Goal: Transaction & Acquisition: Download file/media

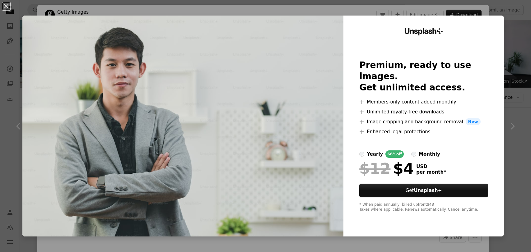
scroll to position [439, 0]
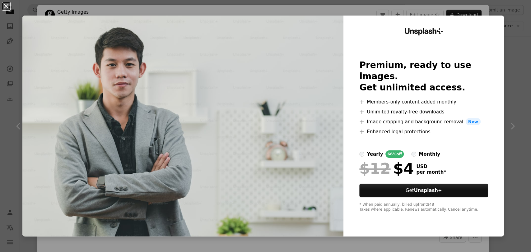
click at [8, 5] on button "An X shape" at bounding box center [5, 5] width 7 height 7
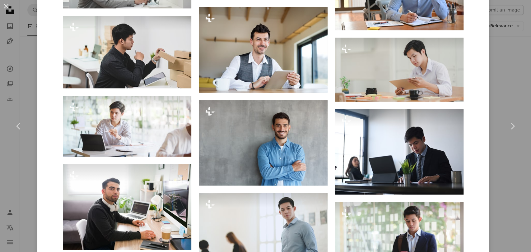
scroll to position [394, 0]
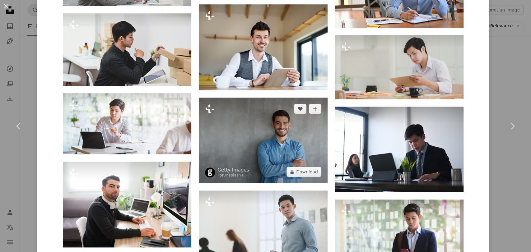
click at [266, 160] on img at bounding box center [263, 141] width 128 height 86
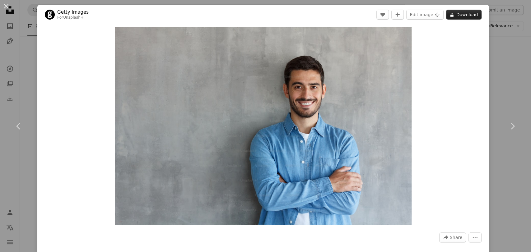
click at [457, 18] on button "A lock Download" at bounding box center [463, 15] width 35 height 10
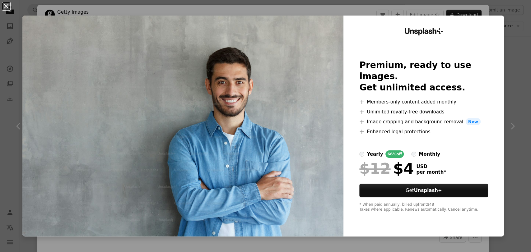
click at [6, 5] on button "An X shape" at bounding box center [5, 5] width 7 height 7
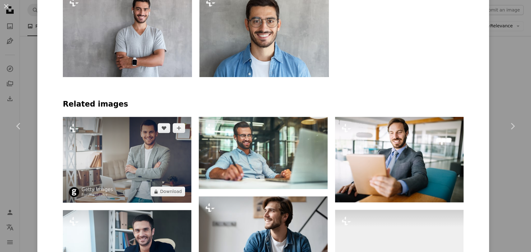
scroll to position [518, 0]
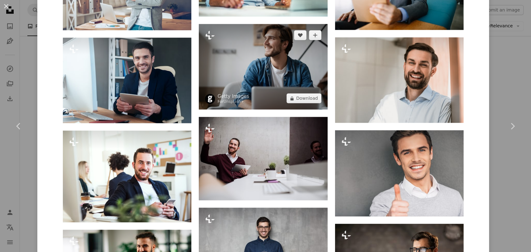
click at [244, 45] on img at bounding box center [263, 67] width 128 height 86
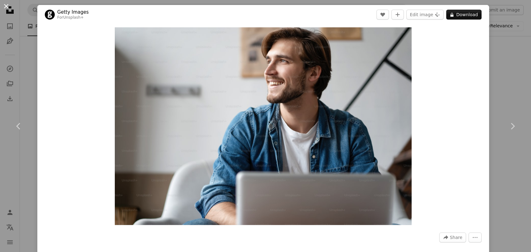
click at [7, 9] on button "An X shape" at bounding box center [5, 5] width 7 height 7
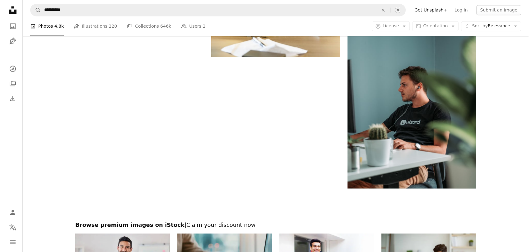
scroll to position [1130, 0]
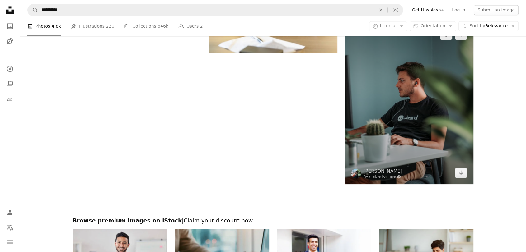
click at [430, 120] on img at bounding box center [409, 104] width 128 height 161
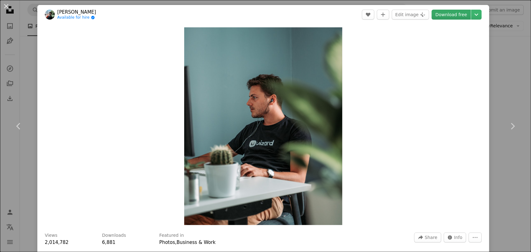
click at [440, 16] on link "Download free" at bounding box center [450, 15] width 39 height 10
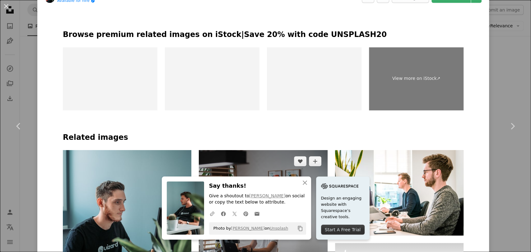
scroll to position [346, 0]
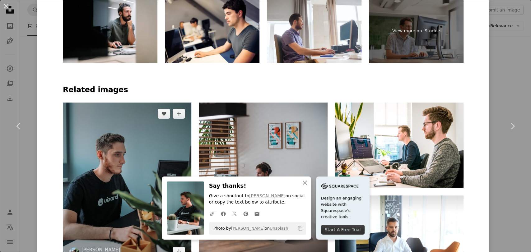
click at [109, 169] on img at bounding box center [127, 183] width 128 height 161
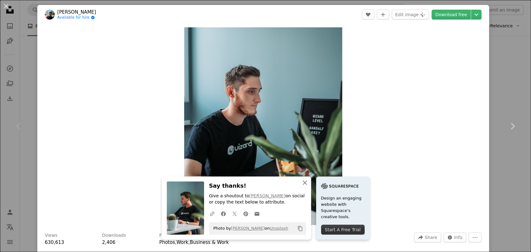
click at [303, 182] on icon "button" at bounding box center [305, 183] width 4 height 4
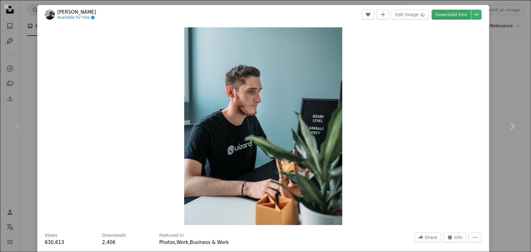
click at [443, 14] on link "Download free" at bounding box center [450, 15] width 39 height 10
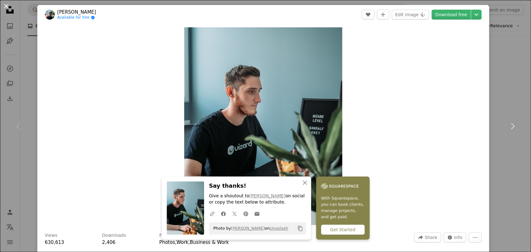
click at [8, 8] on button "An X shape" at bounding box center [5, 5] width 7 height 7
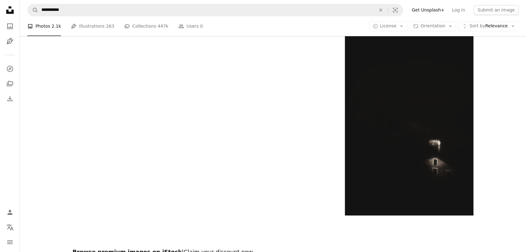
scroll to position [336, 0]
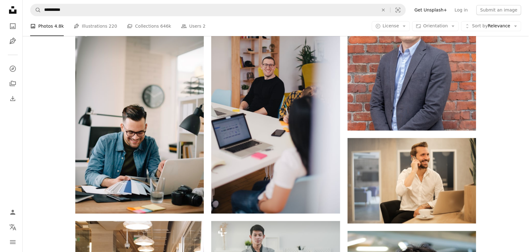
scroll to position [1130, 0]
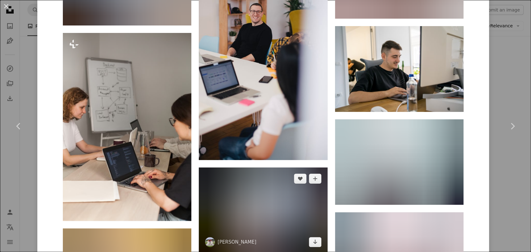
scroll to position [1382, 0]
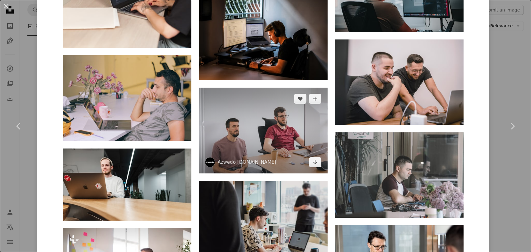
click at [268, 123] on img at bounding box center [263, 131] width 128 height 86
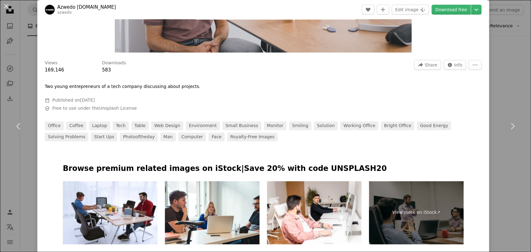
scroll to position [518, 0]
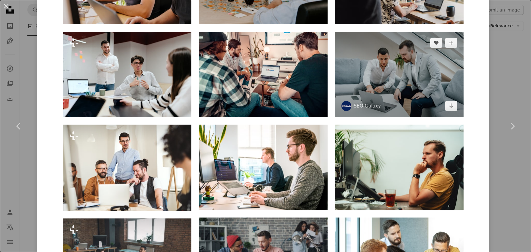
click at [385, 79] on img at bounding box center [399, 75] width 128 height 86
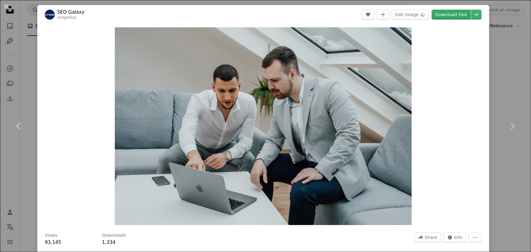
click at [438, 14] on link "Download free" at bounding box center [450, 15] width 39 height 10
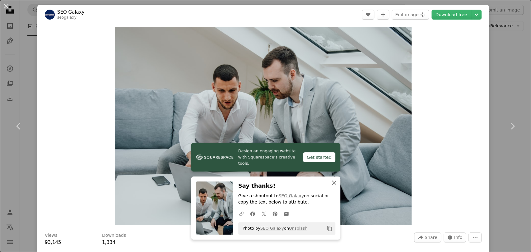
drag, startPoint x: 331, startPoint y: 183, endPoint x: 330, endPoint y: 187, distance: 3.1
click at [332, 183] on icon "button" at bounding box center [334, 183] width 4 height 4
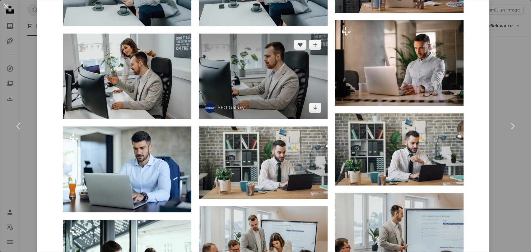
scroll to position [518, 0]
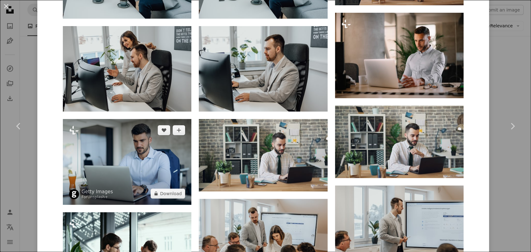
click at [130, 160] on img at bounding box center [127, 162] width 128 height 86
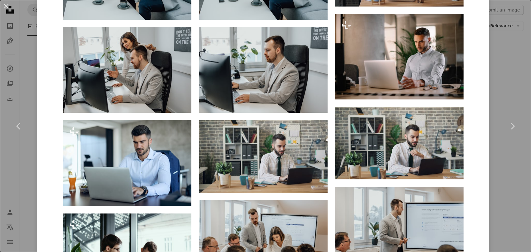
scroll to position [518, 0]
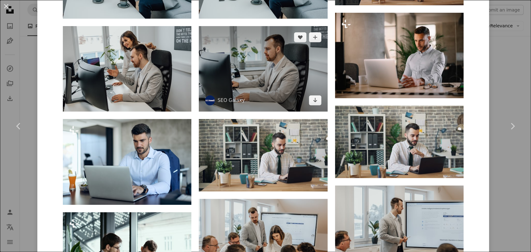
click at [286, 76] on img at bounding box center [263, 69] width 128 height 86
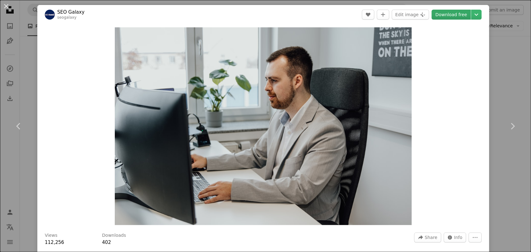
click at [449, 12] on link "Download free" at bounding box center [450, 15] width 39 height 10
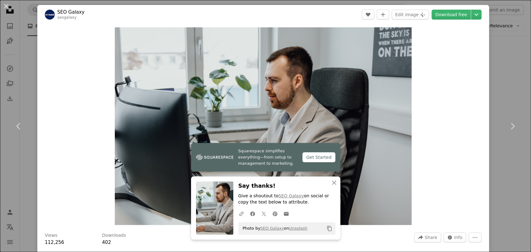
click at [49, 89] on div "Zoom in" at bounding box center [263, 126] width 452 height 204
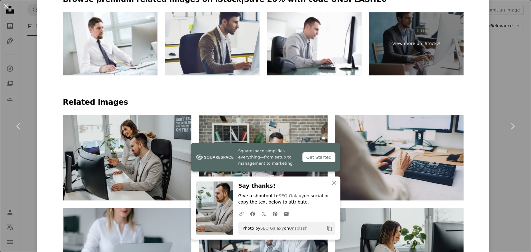
scroll to position [518, 0]
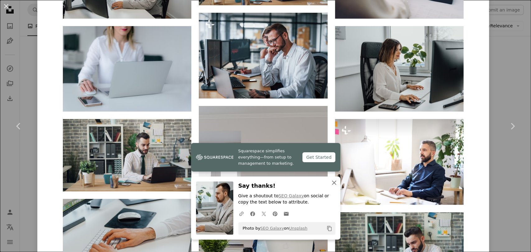
click at [330, 182] on icon "An X shape" at bounding box center [333, 182] width 7 height 7
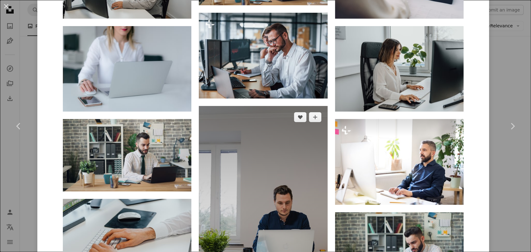
scroll to position [864, 0]
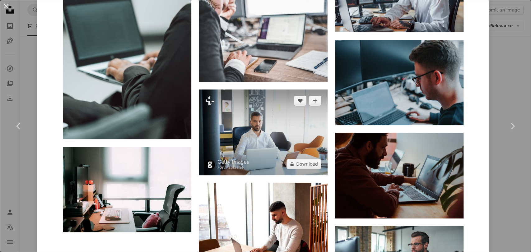
click at [273, 135] on img at bounding box center [263, 133] width 128 height 86
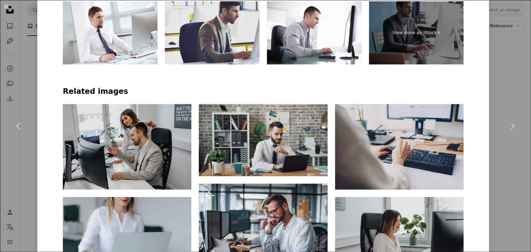
scroll to position [346, 0]
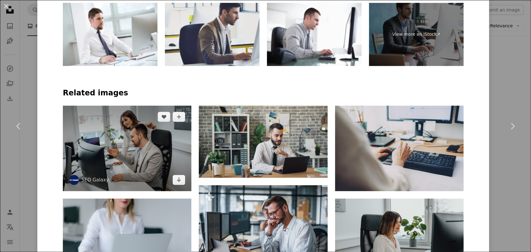
click at [116, 140] on img at bounding box center [127, 149] width 128 height 86
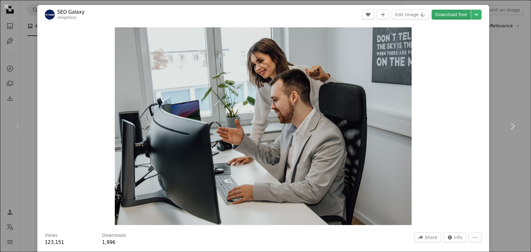
click at [442, 16] on link "Download free" at bounding box center [450, 15] width 39 height 10
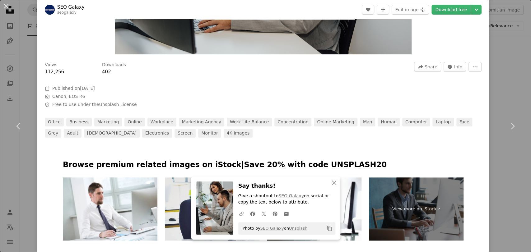
scroll to position [173, 0]
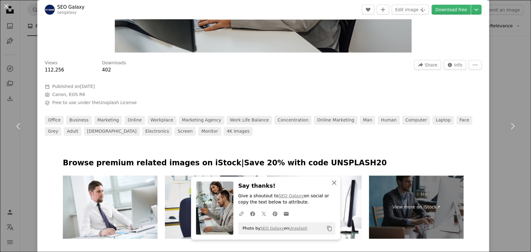
click at [331, 179] on button "An X shape Close" at bounding box center [334, 183] width 12 height 12
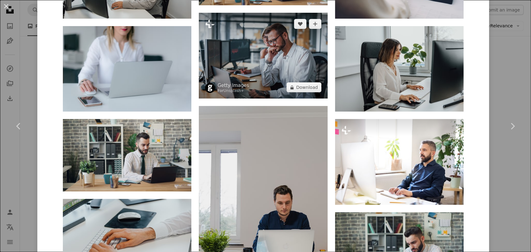
scroll to position [346, 0]
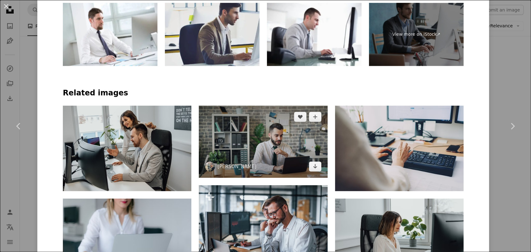
click at [262, 148] on img at bounding box center [263, 142] width 128 height 72
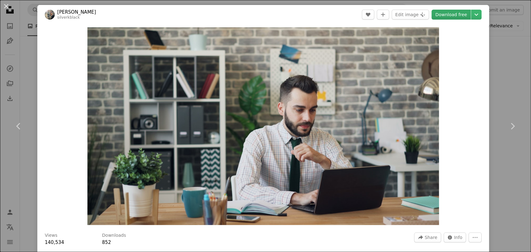
click at [442, 16] on link "Download free" at bounding box center [450, 15] width 39 height 10
